Goal: Navigation & Orientation: Find specific page/section

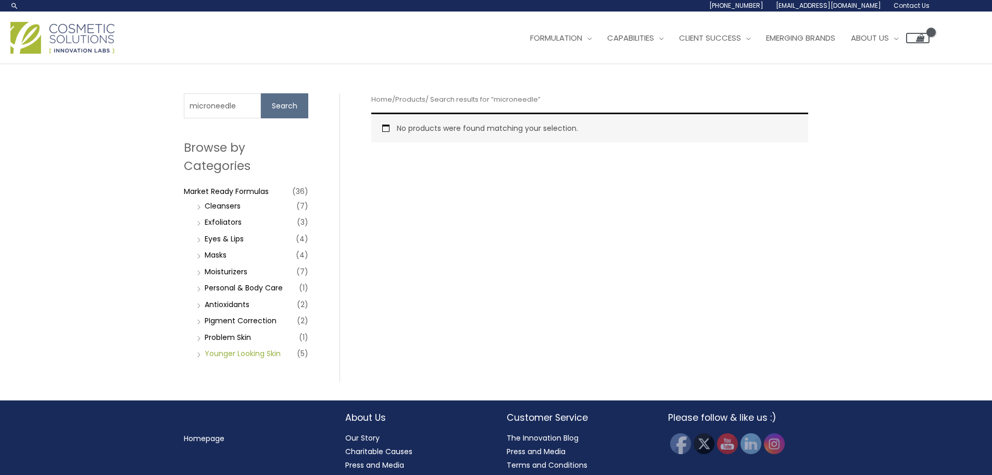
click at [259, 353] on link "Younger Looking Skin" at bounding box center [243, 353] width 76 height 10
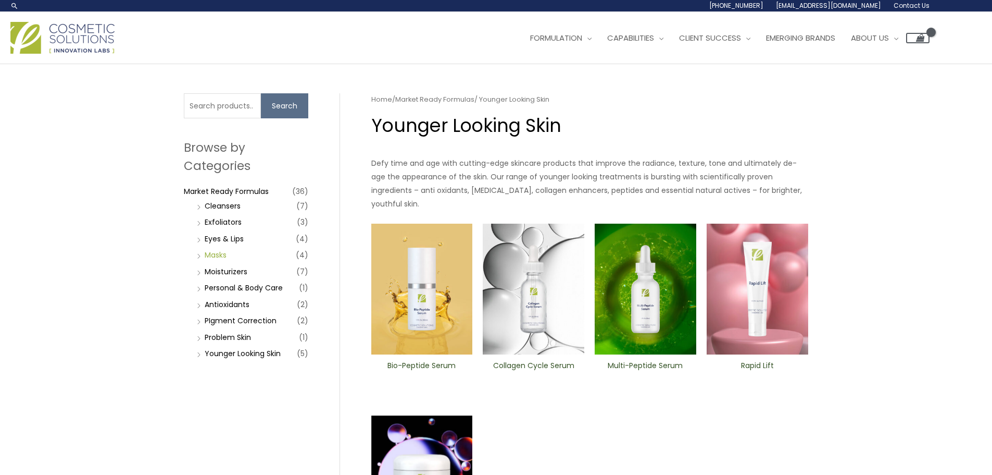
click at [217, 254] on link "Masks" at bounding box center [216, 255] width 22 height 10
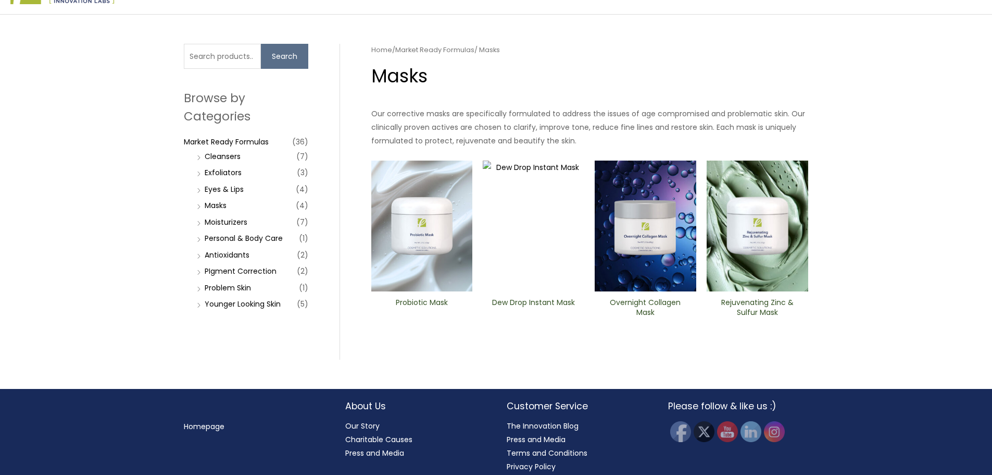
scroll to position [52, 0]
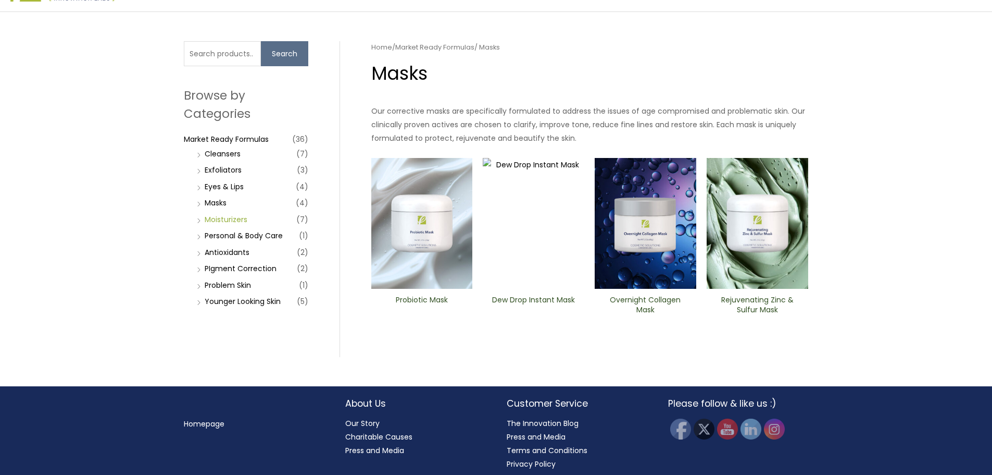
click at [235, 217] on link "Moisturizers" at bounding box center [226, 219] width 43 height 10
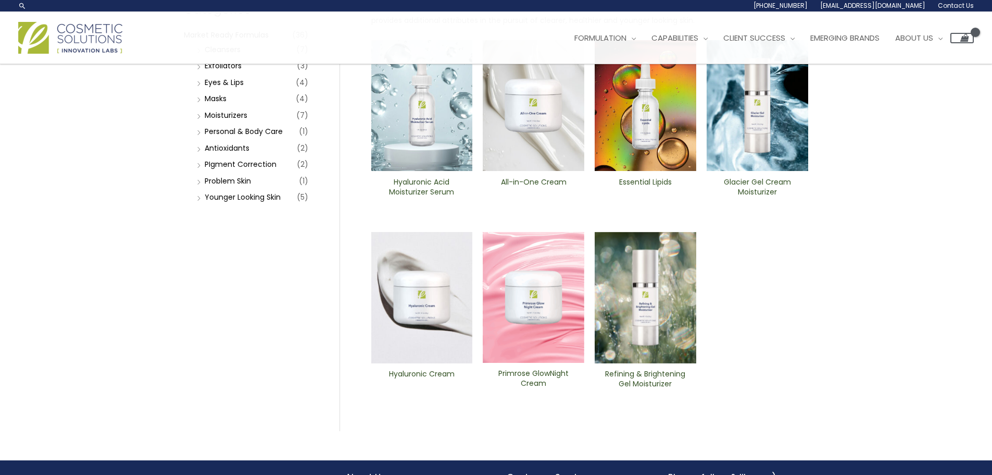
scroll to position [104, 0]
